Goal: Task Accomplishment & Management: Use online tool/utility

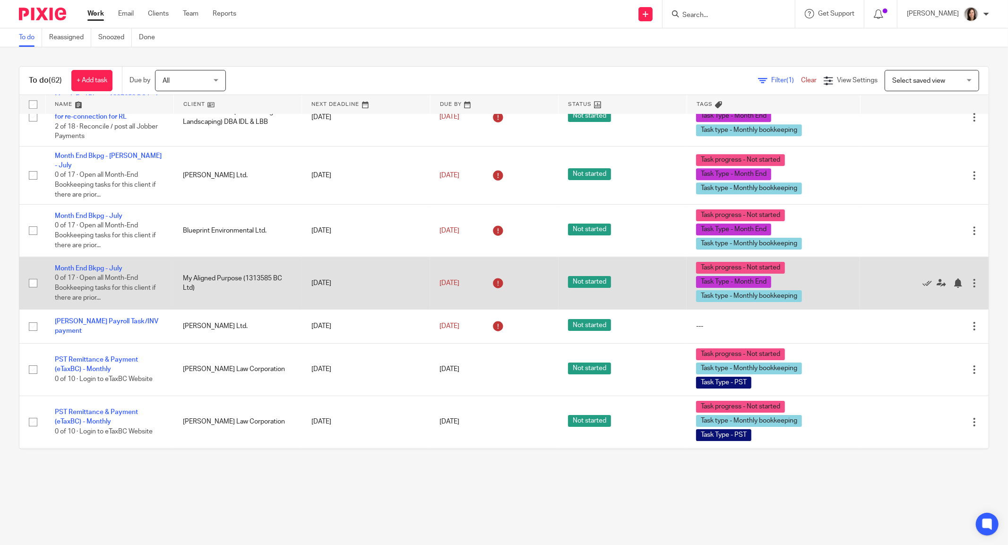
scroll to position [2536, 0]
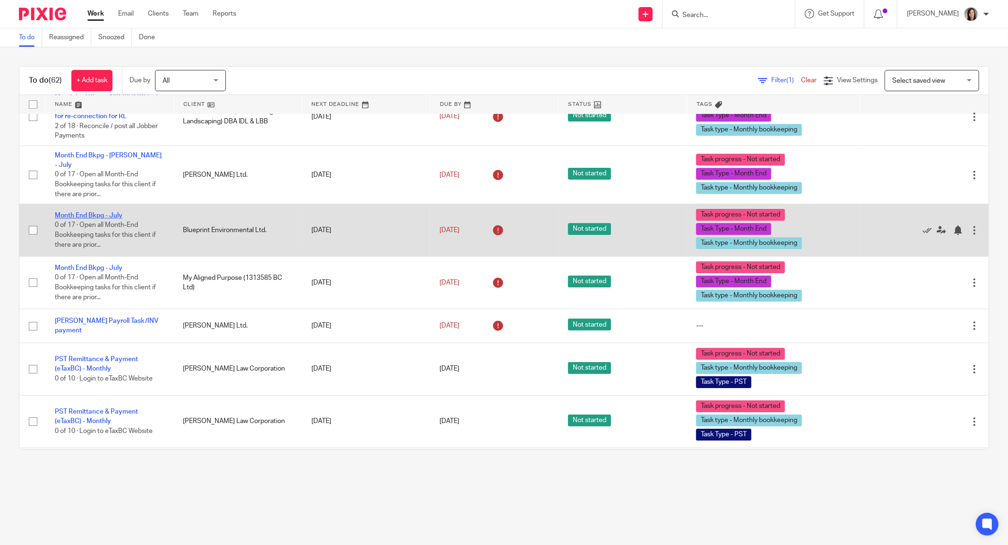
click at [109, 219] on link "Month End Bkpg - July" at bounding box center [89, 215] width 68 height 7
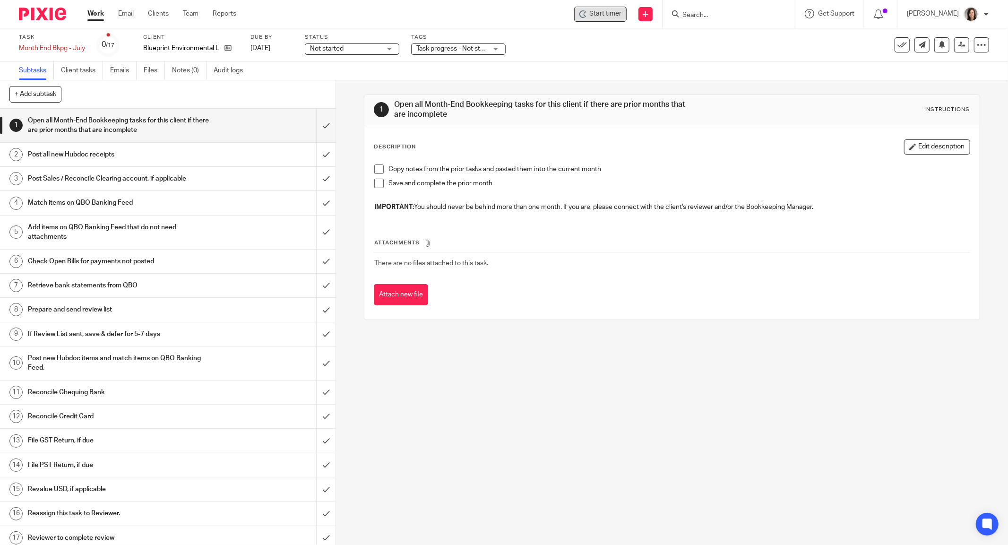
click at [607, 11] on span "Start timer" at bounding box center [605, 14] width 32 height 10
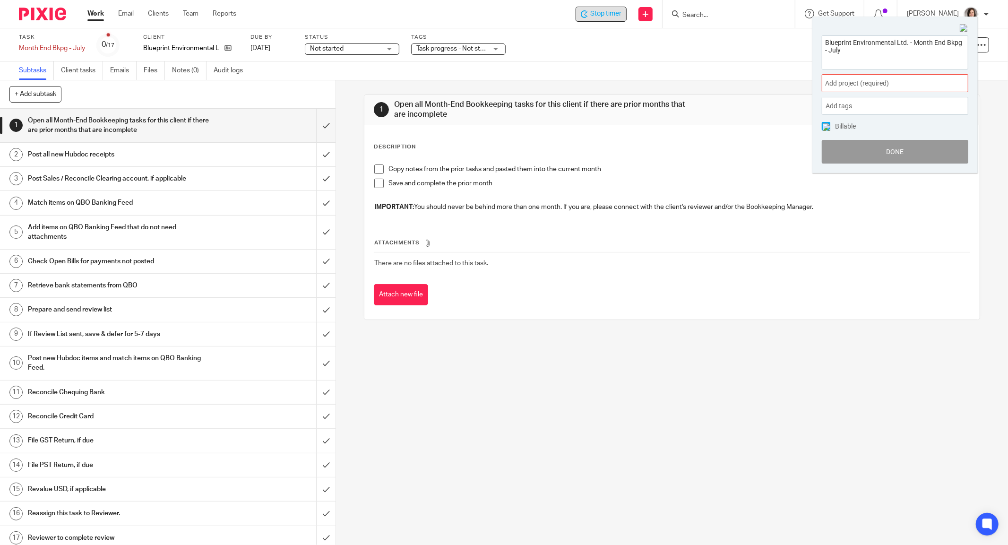
click at [879, 86] on span "Add project (required) :" at bounding box center [884, 83] width 119 height 10
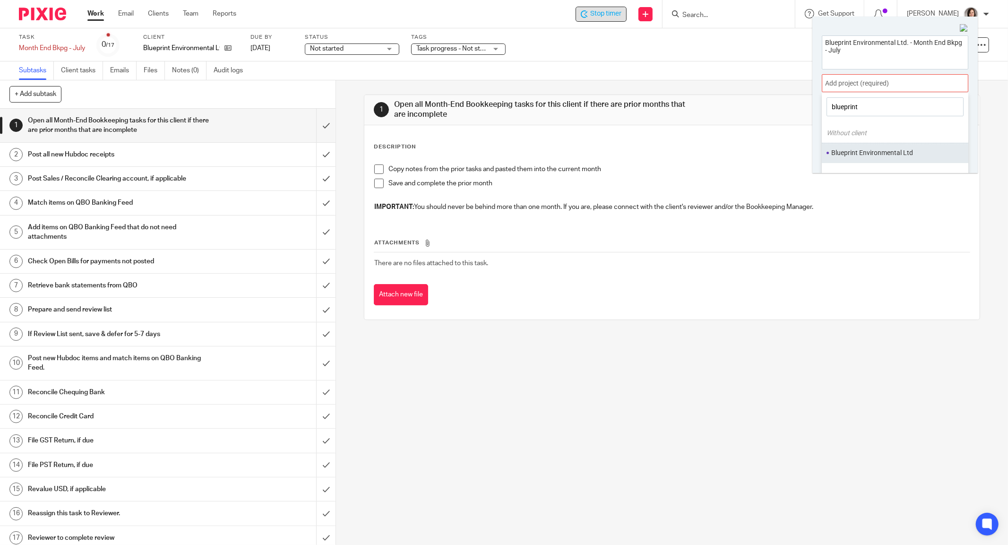
type input "blueprint"
click at [881, 153] on li "Blueprint Environmental Ltd" at bounding box center [892, 153] width 123 height 10
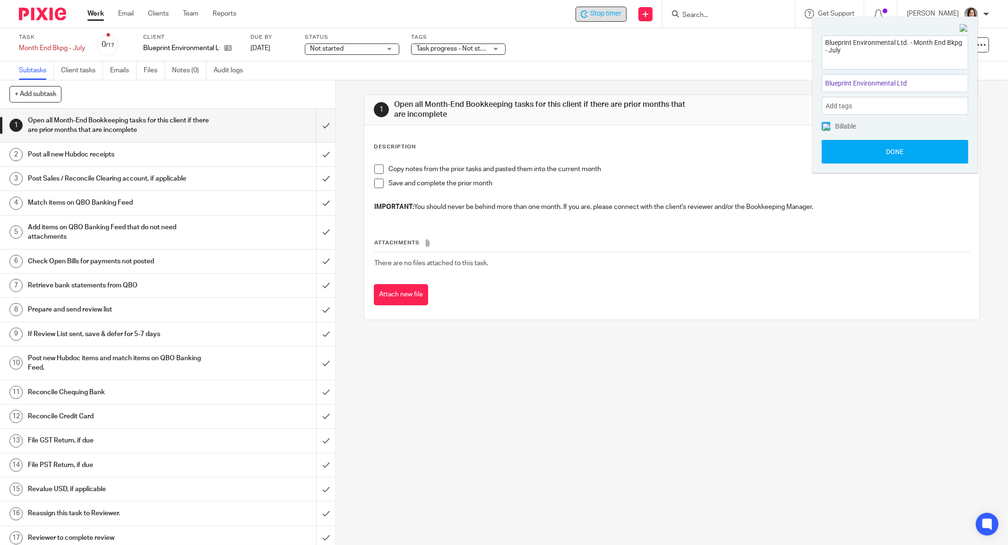
click at [881, 153] on button "Done" at bounding box center [894, 152] width 146 height 24
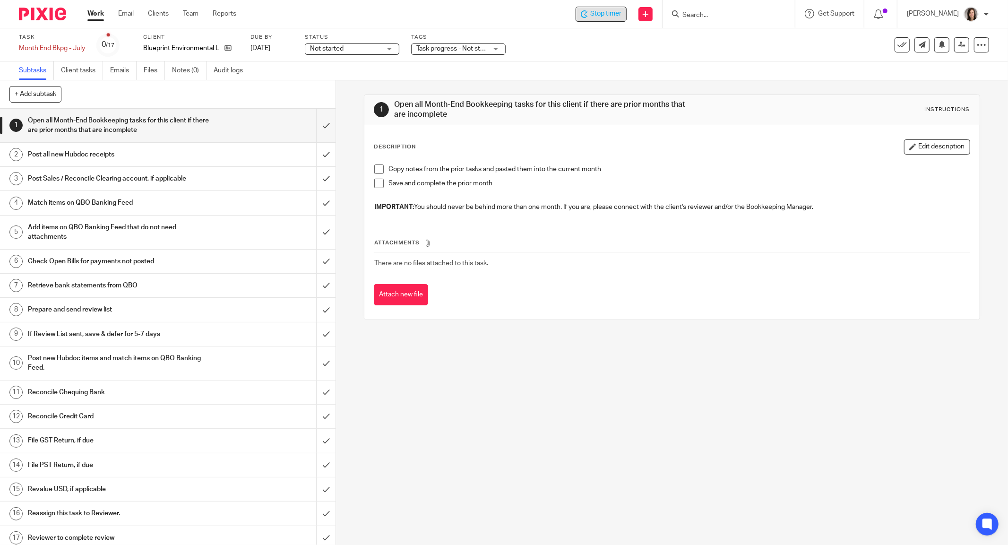
click at [55, 317] on link "8 Prepare and send review list" at bounding box center [158, 310] width 316 height 24
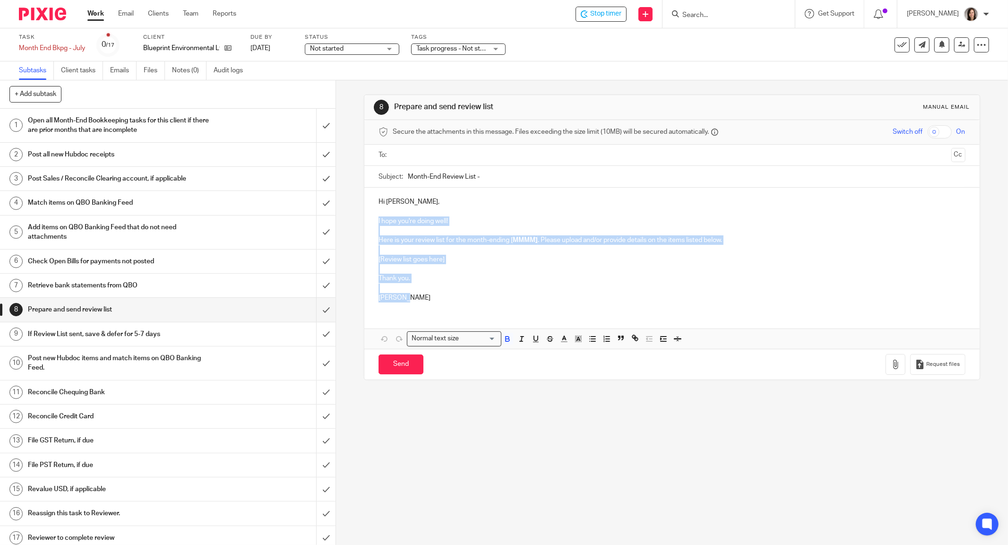
drag, startPoint x: 418, startPoint y: 301, endPoint x: 371, endPoint y: 215, distance: 97.9
click at [371, 215] on div "Hi Marina, I hope you're doing well! Here is your review list for the month-end…" at bounding box center [671, 249] width 615 height 122
click at [532, 264] on p at bounding box center [671, 268] width 587 height 9
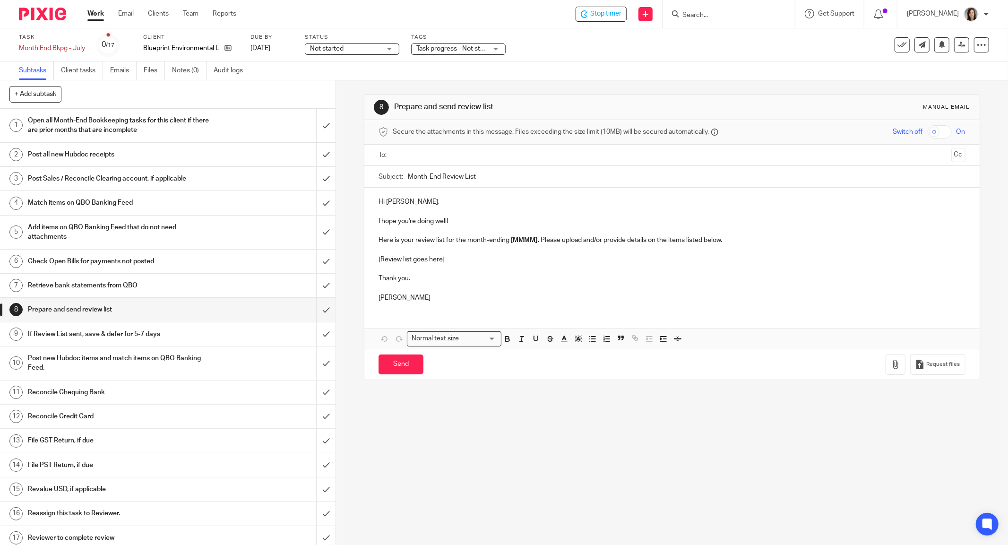
click at [536, 240] on p "Here is your review list for the month-ending [ MMMM] . Please upload and/or pr…" at bounding box center [671, 239] width 587 height 9
drag, startPoint x: 450, startPoint y: 261, endPoint x: 369, endPoint y: 259, distance: 80.3
click at [369, 259] on div "Hi Marina, I hope you're doing well! Here is your review list for the month-end…" at bounding box center [671, 249] width 615 height 122
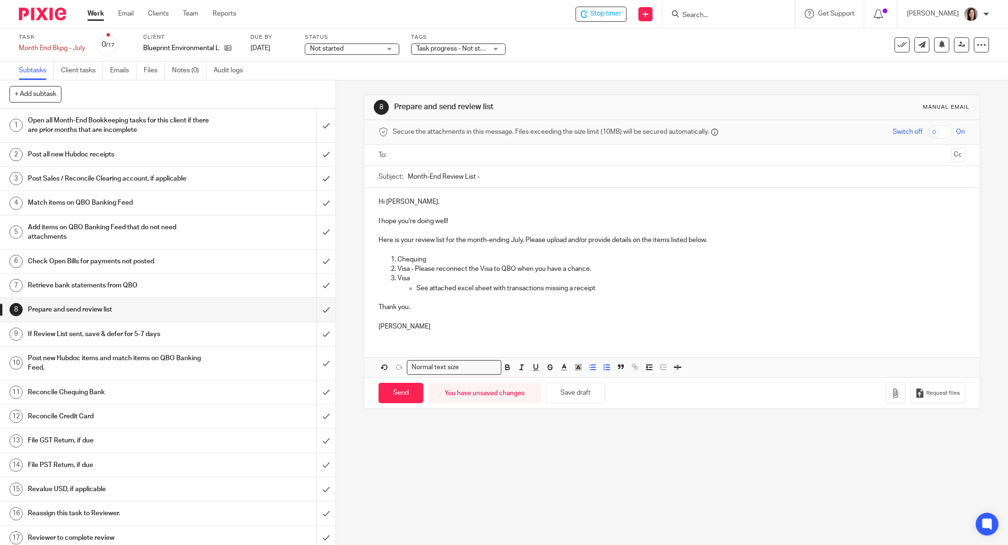
click at [501, 170] on input "Month-End Review List -" at bounding box center [686, 176] width 557 height 21
type input "Month-End Review List - July"
click at [576, 401] on button "Save draft" at bounding box center [576, 393] width 60 height 20
click at [428, 250] on p at bounding box center [671, 249] width 587 height 9
click at [429, 258] on p "Chequing" at bounding box center [681, 259] width 568 height 9
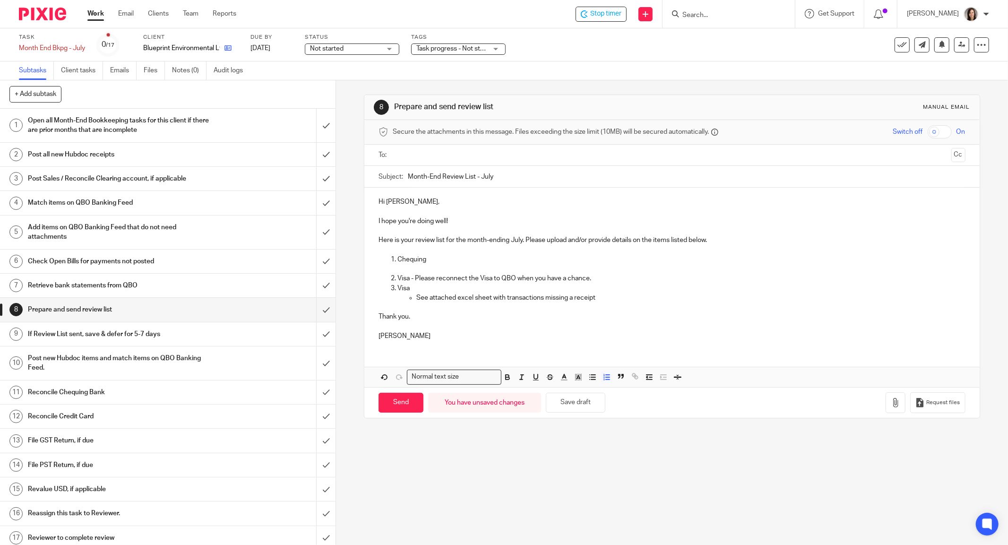
click at [224, 46] on link at bounding box center [226, 47] width 12 height 9
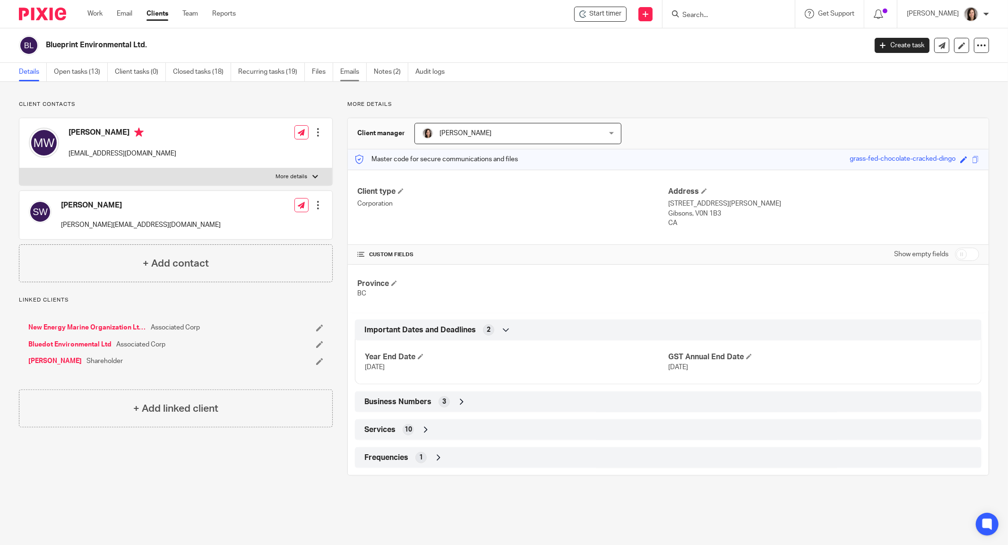
click at [353, 71] on link "Emails" at bounding box center [353, 72] width 26 height 18
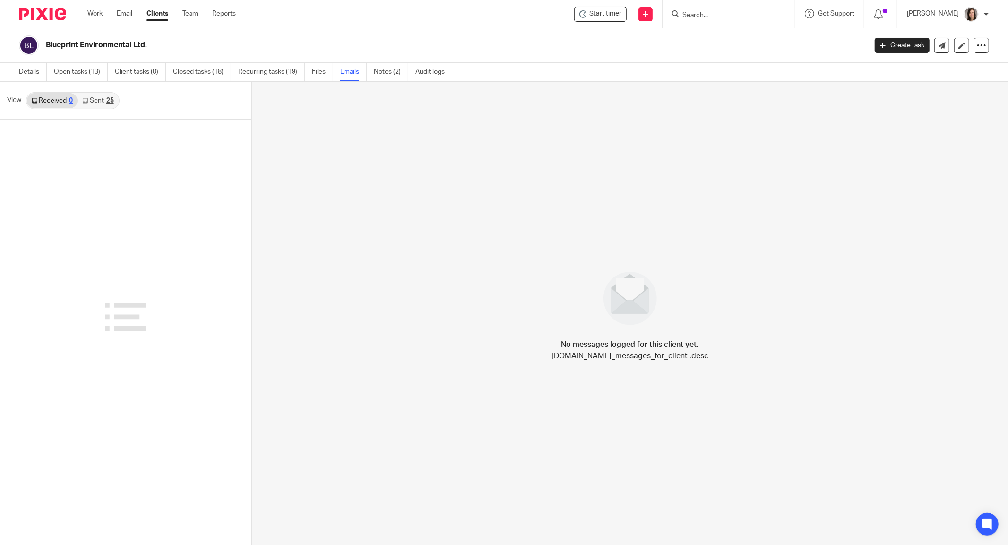
click at [97, 103] on link "Sent 25" at bounding box center [97, 100] width 41 height 15
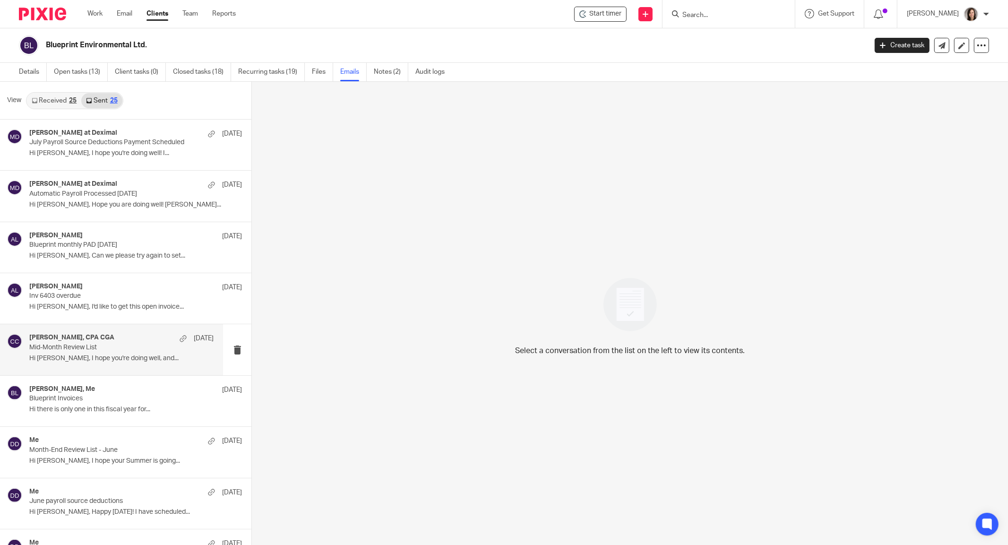
click at [86, 343] on p "Mid-Month Review List" at bounding box center [102, 347] width 147 height 8
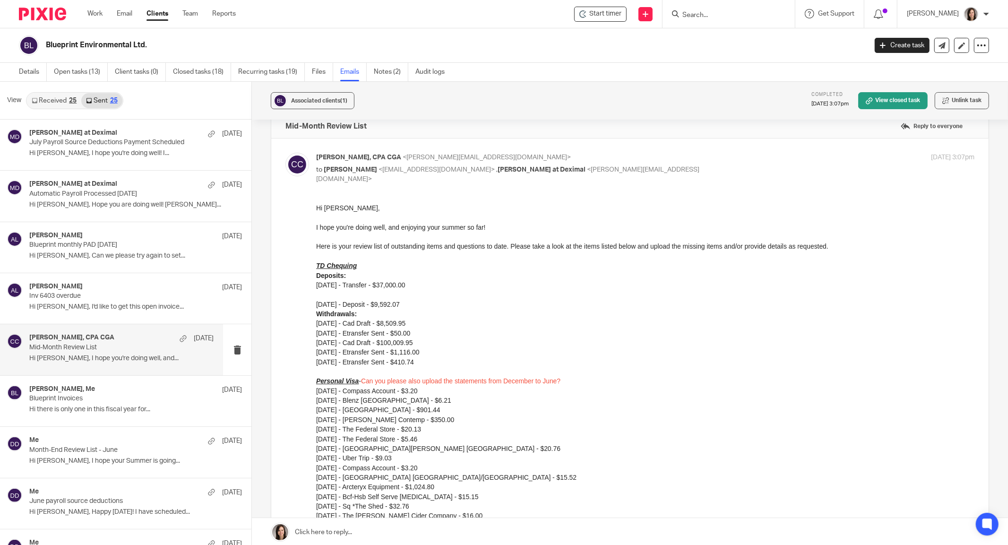
scroll to position [15, 0]
drag, startPoint x: 628, startPoint y: 403, endPoint x: 416, endPoint y: 274, distance: 248.7
drag, startPoint x: 627, startPoint y: 406, endPoint x: 386, endPoint y: 212, distance: 309.4
click at [321, 211] on p "Hi Marina," at bounding box center [645, 209] width 658 height 9
drag, startPoint x: 629, startPoint y: 406, endPoint x: 438, endPoint y: 277, distance: 230.2
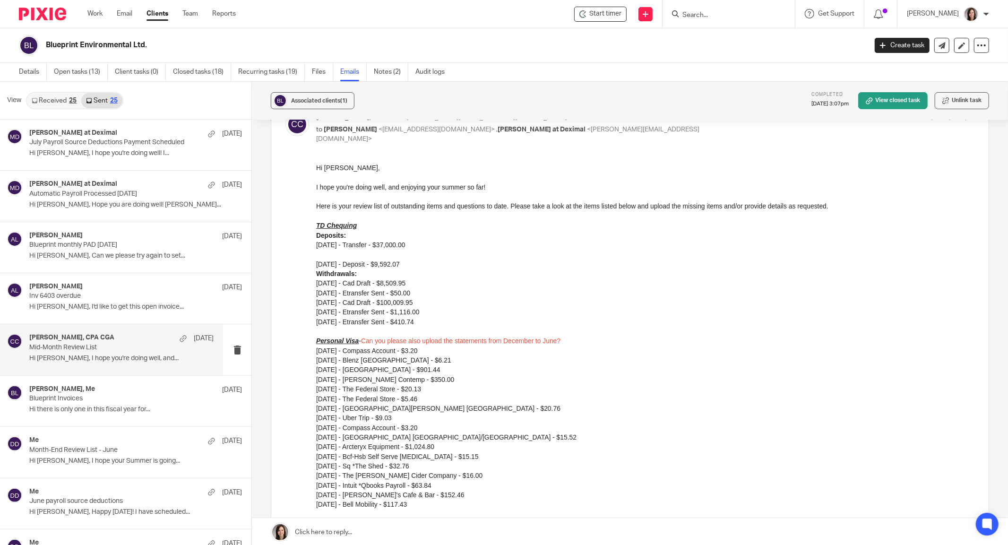
scroll to position [0, 0]
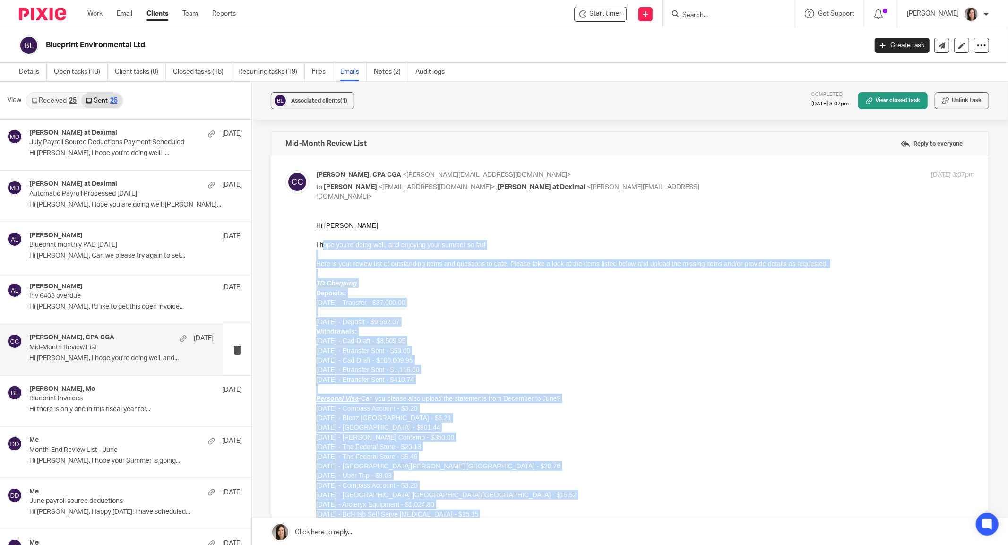
drag, startPoint x: 337, startPoint y: 1826, endPoint x: 324, endPoint y: 244, distance: 1581.6
click at [457, 364] on p "Withdrawals: 11/04/2024 - Cad Draft - $8,509.95 01/07/2025 - Etransfer Sent - $…" at bounding box center [645, 355] width 658 height 58
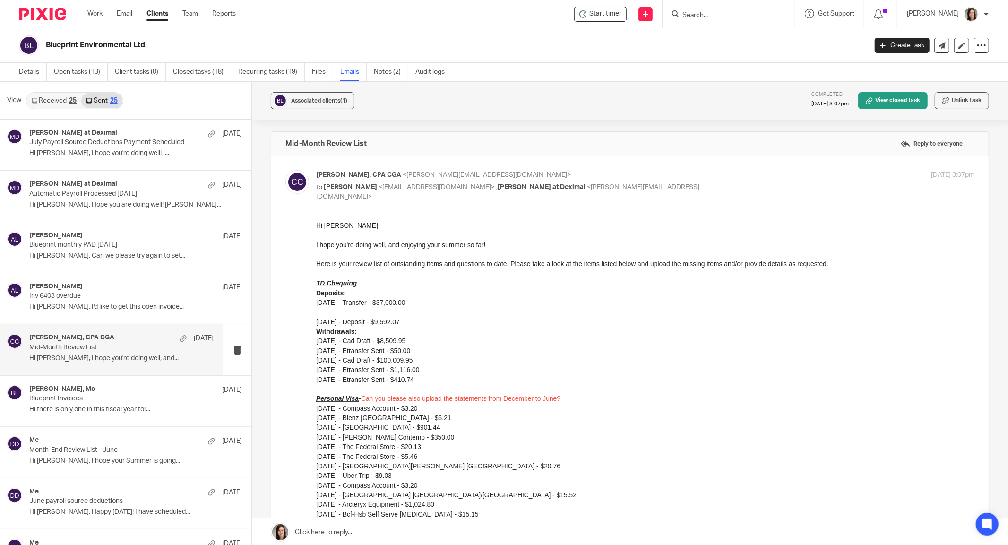
drag, startPoint x: 629, startPoint y: 438, endPoint x: 375, endPoint y: 244, distance: 319.8
drag, startPoint x: 628, startPoint y: 437, endPoint x: 332, endPoint y: 227, distance: 362.8
drag, startPoint x: 629, startPoint y: 439, endPoint x: 336, endPoint y: 224, distance: 363.3
drag, startPoint x: 629, startPoint y: 435, endPoint x: 340, endPoint y: 222, distance: 358.9
click at [340, 222] on p "Hi Marina," at bounding box center [645, 224] width 658 height 9
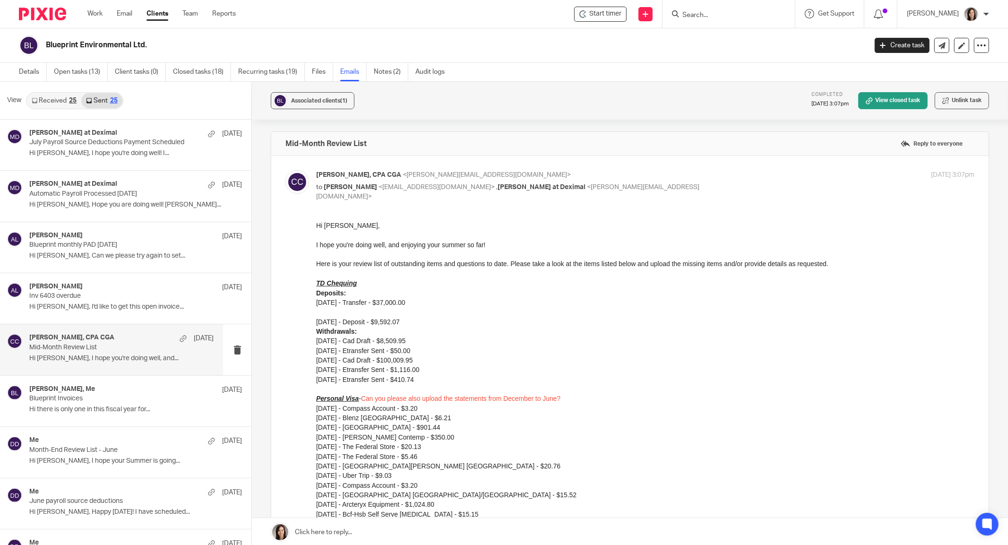
drag, startPoint x: 629, startPoint y: 436, endPoint x: 374, endPoint y: 322, distance: 279.5
drag, startPoint x: 629, startPoint y: 456, endPoint x: 394, endPoint y: 269, distance: 299.9
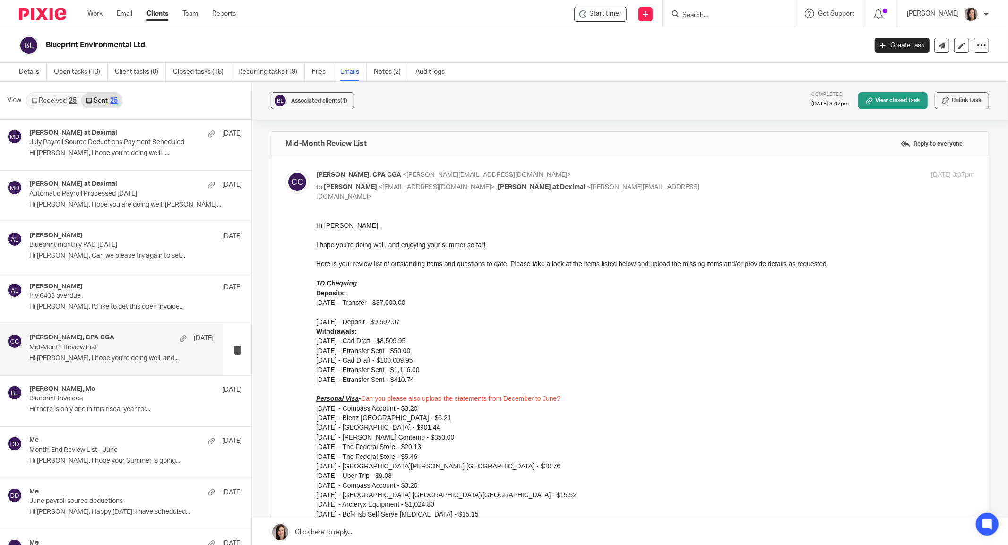
drag, startPoint x: 629, startPoint y: 438, endPoint x: 418, endPoint y: 473, distance: 213.6
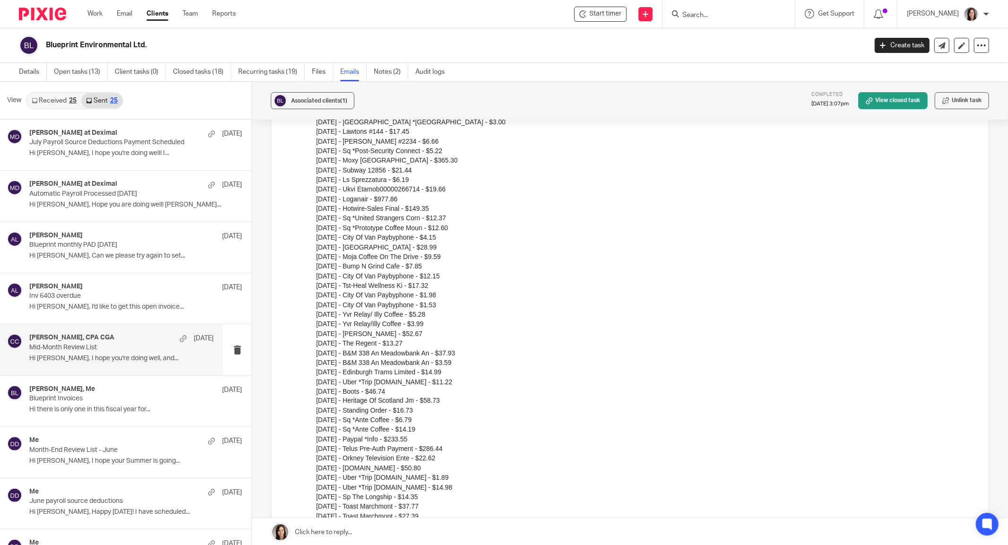
scroll to position [1454, 0]
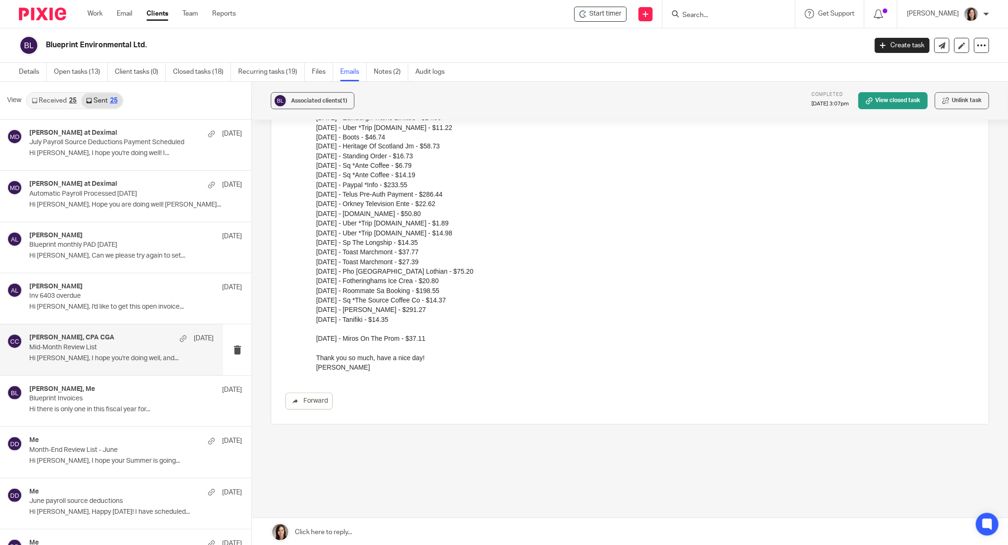
click at [349, 369] on p "Chrissy" at bounding box center [645, 367] width 658 height 9
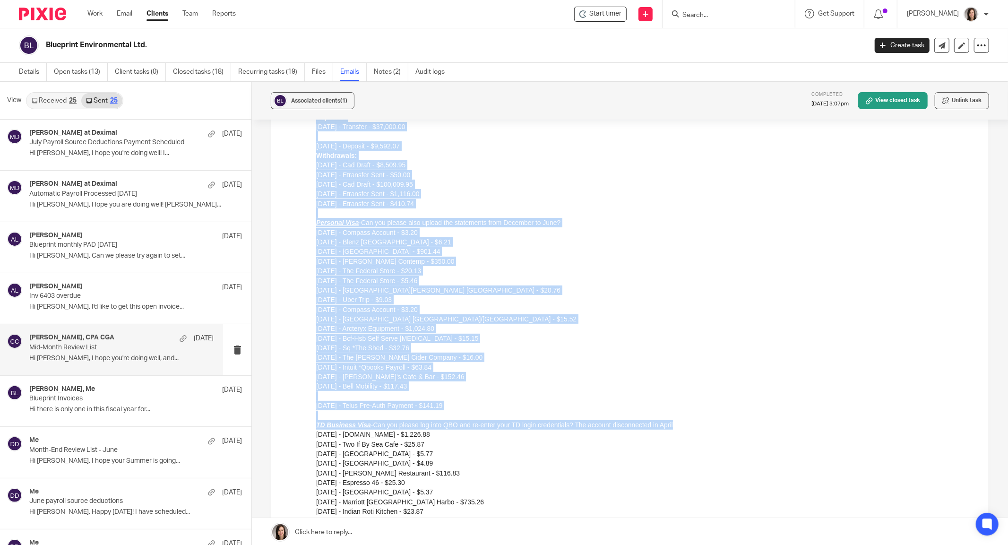
scroll to position [0, 0]
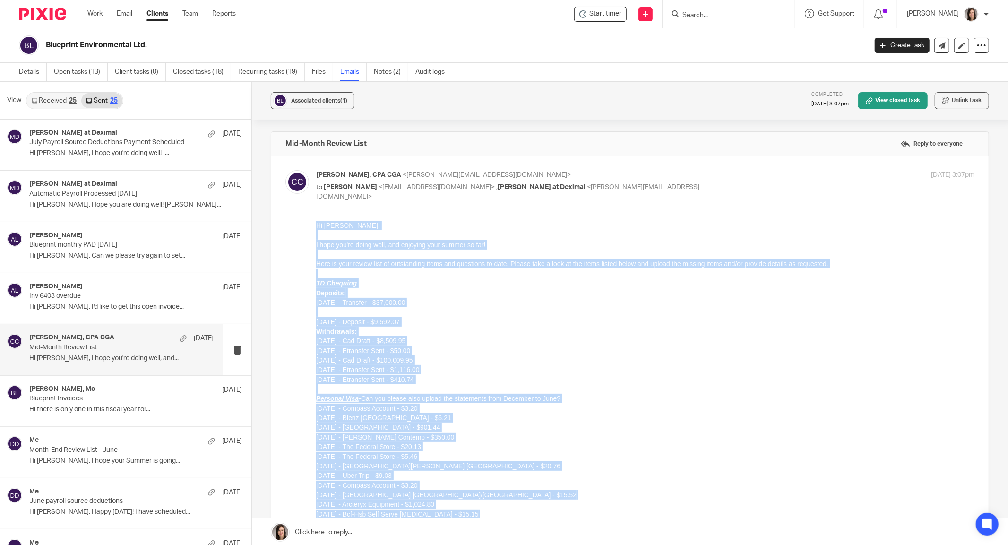
drag, startPoint x: 675, startPoint y: 602, endPoint x: 610, endPoint y: 423, distance: 190.5
click html "Hi Marina, I hope you're doing well, and enjoying your summer so far! Here is y…"
copy div "Hi Marina, I hope you're doing well, and enjoying your summer so far! Here is y…"
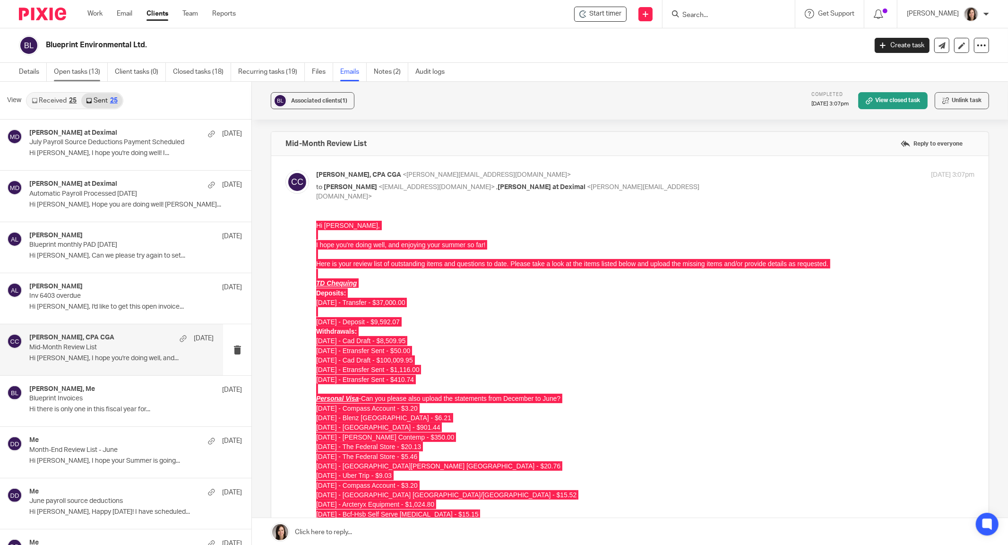
click at [67, 68] on link "Open tasks (13)" at bounding box center [81, 72] width 54 height 18
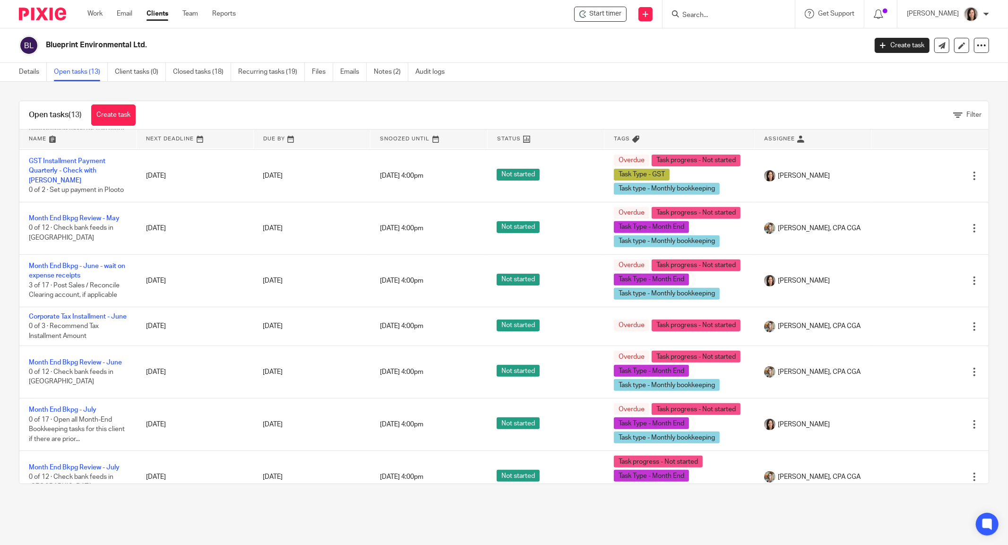
scroll to position [359, 0]
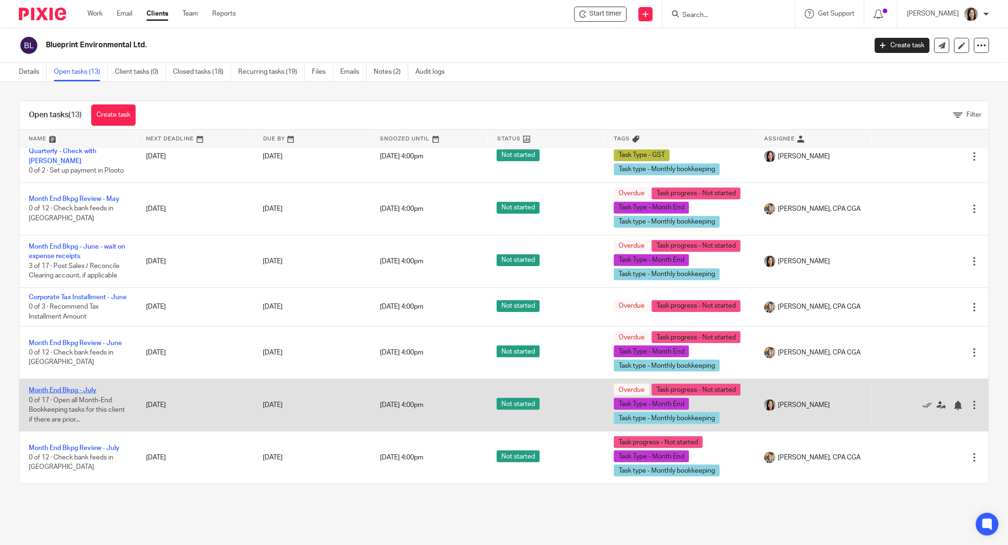
click at [73, 392] on link "Month End Bkpg - July" at bounding box center [63, 390] width 68 height 7
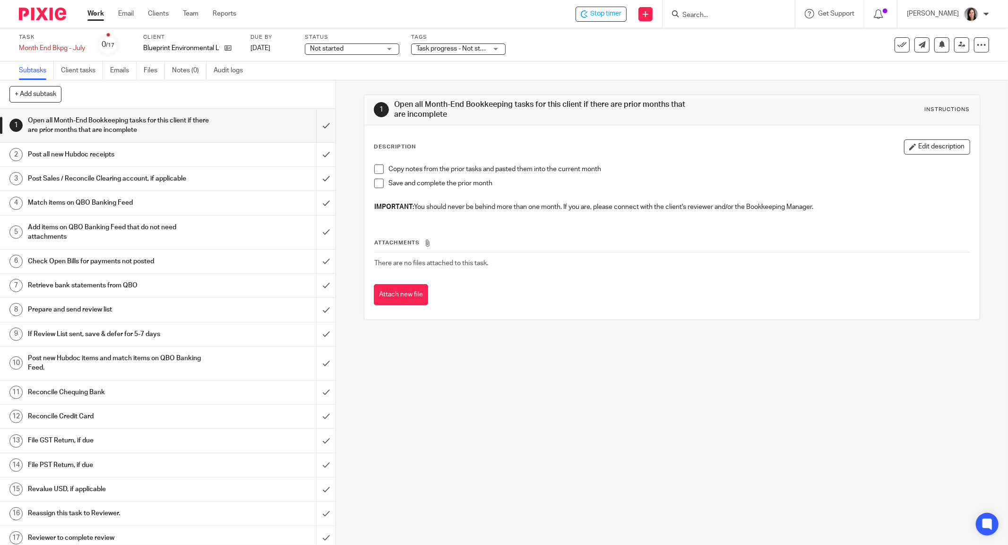
scroll to position [2, 0]
click at [67, 410] on h1 "Reconcile Credit Card" at bounding box center [121, 414] width 186 height 14
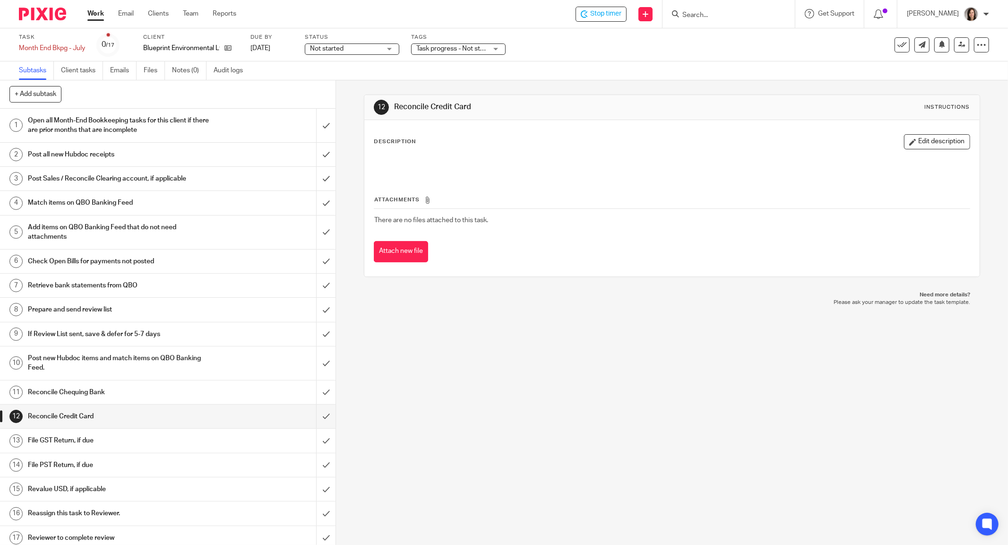
click at [46, 304] on h1 "Prepare and send review list" at bounding box center [121, 309] width 186 height 14
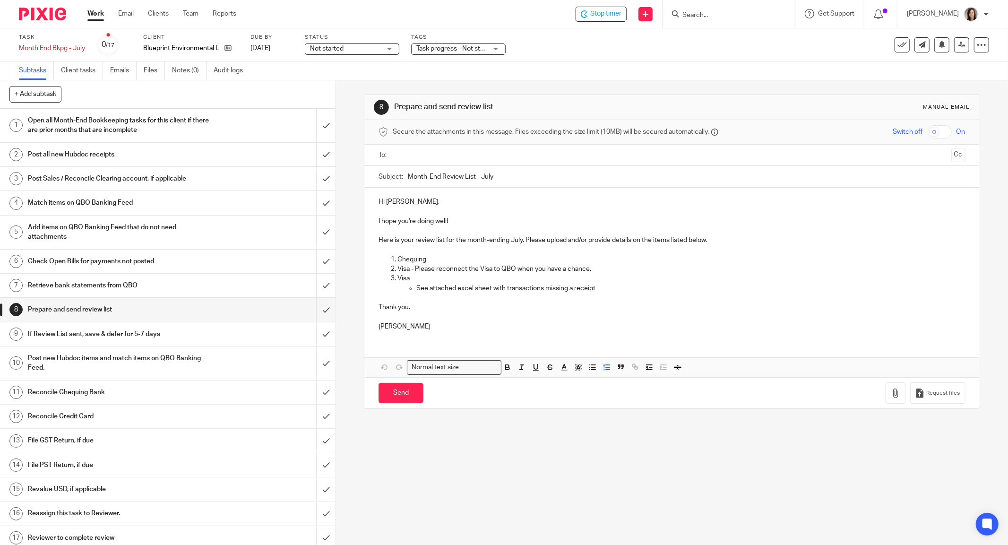
click at [435, 257] on p "Chequing" at bounding box center [681, 259] width 568 height 9
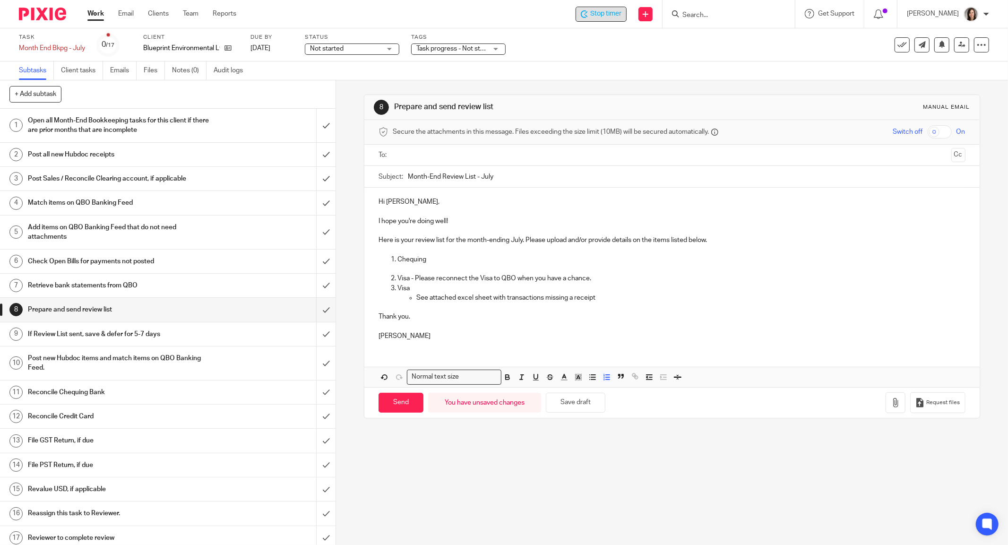
click at [609, 17] on span "Stop timer" at bounding box center [605, 14] width 31 height 10
click at [187, 47] on p "Blueprint Environmental Ltd." at bounding box center [181, 47] width 77 height 9
click at [93, 15] on link "Work" at bounding box center [95, 13] width 17 height 9
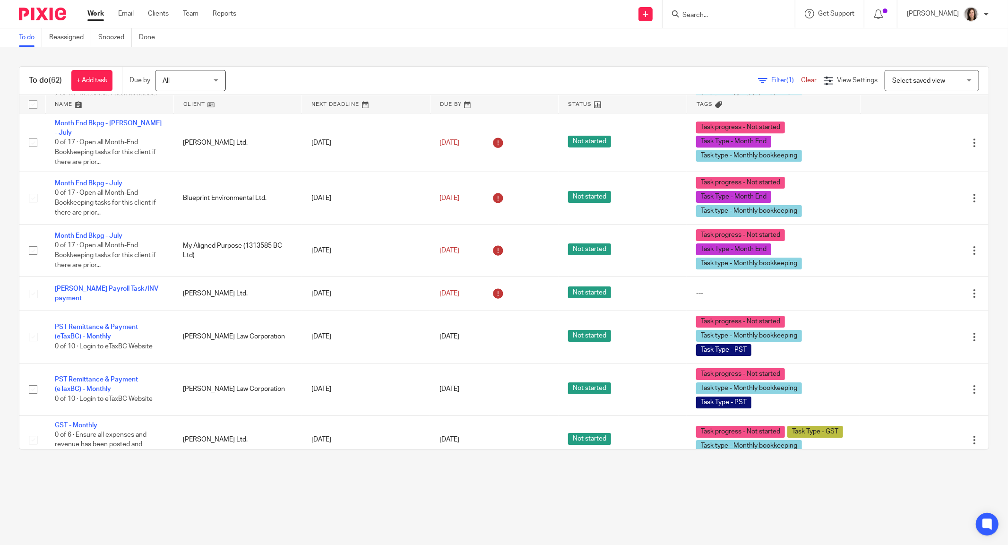
scroll to position [2568, 0]
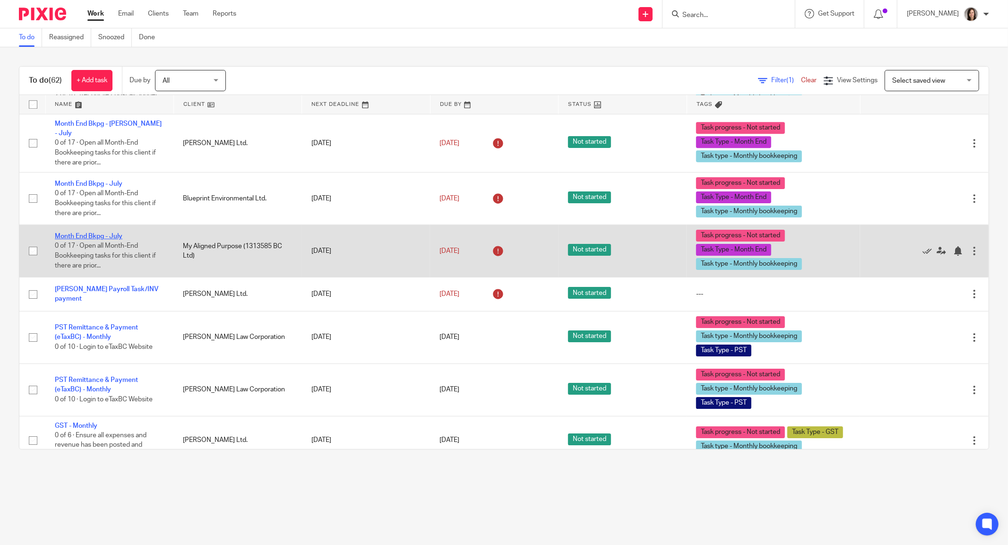
click at [116, 240] on link "Month End Bkpg - July" at bounding box center [89, 236] width 68 height 7
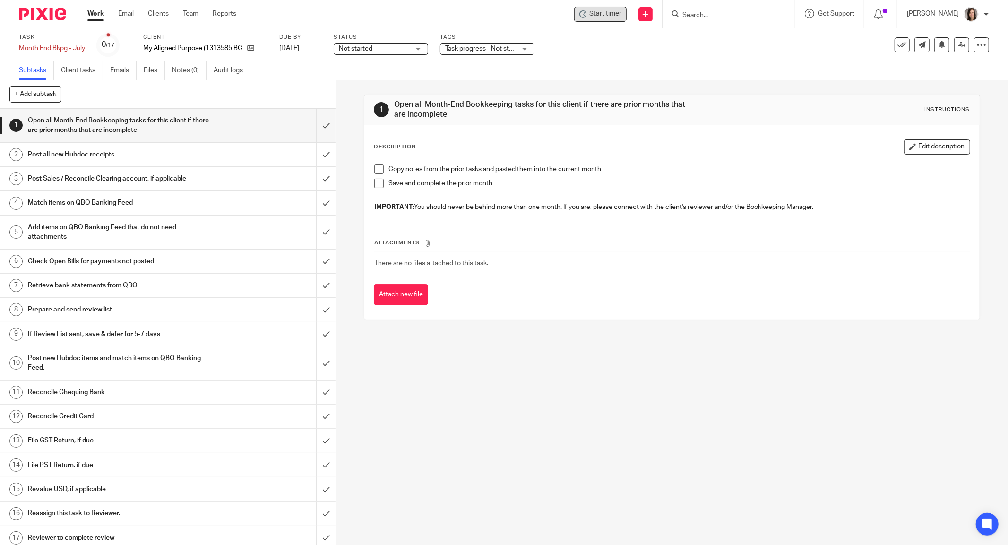
click at [610, 11] on span "Start timer" at bounding box center [605, 14] width 32 height 10
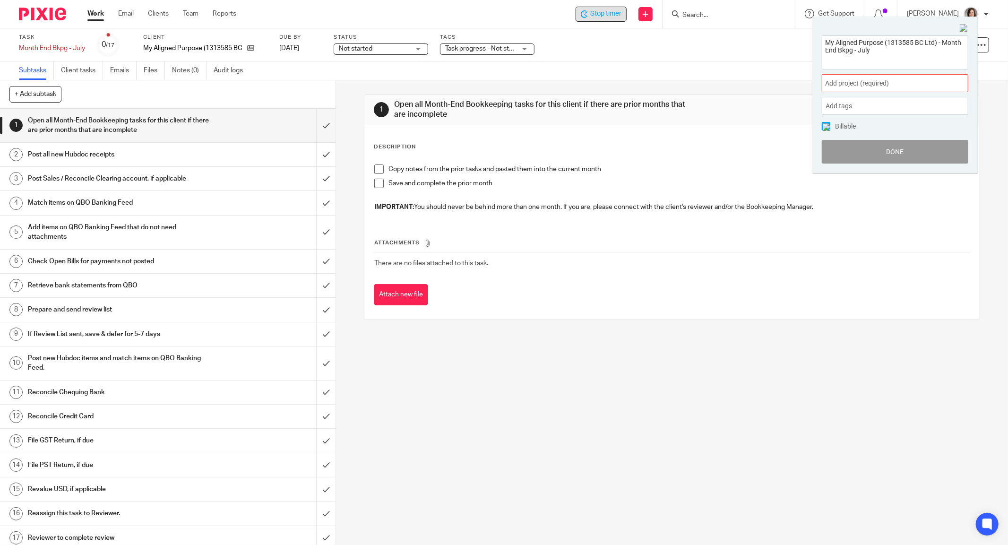
click at [876, 79] on span "Add project (required) :" at bounding box center [884, 83] width 119 height 10
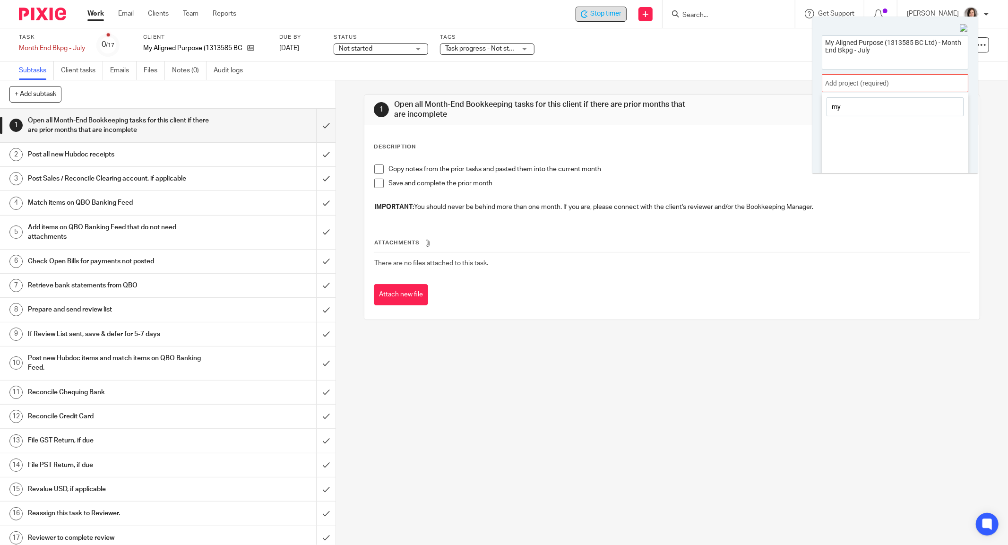
type input "m"
type input "13135"
click at [874, 154] on li "1313585 BC LTD" at bounding box center [892, 153] width 123 height 10
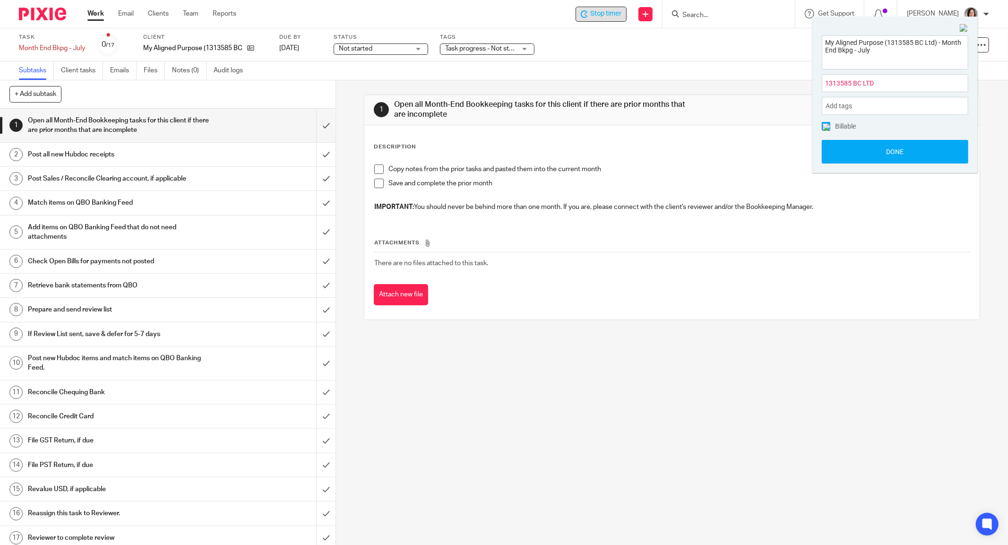
click at [874, 154] on button "Done" at bounding box center [894, 152] width 146 height 24
